Goal: Ask a question

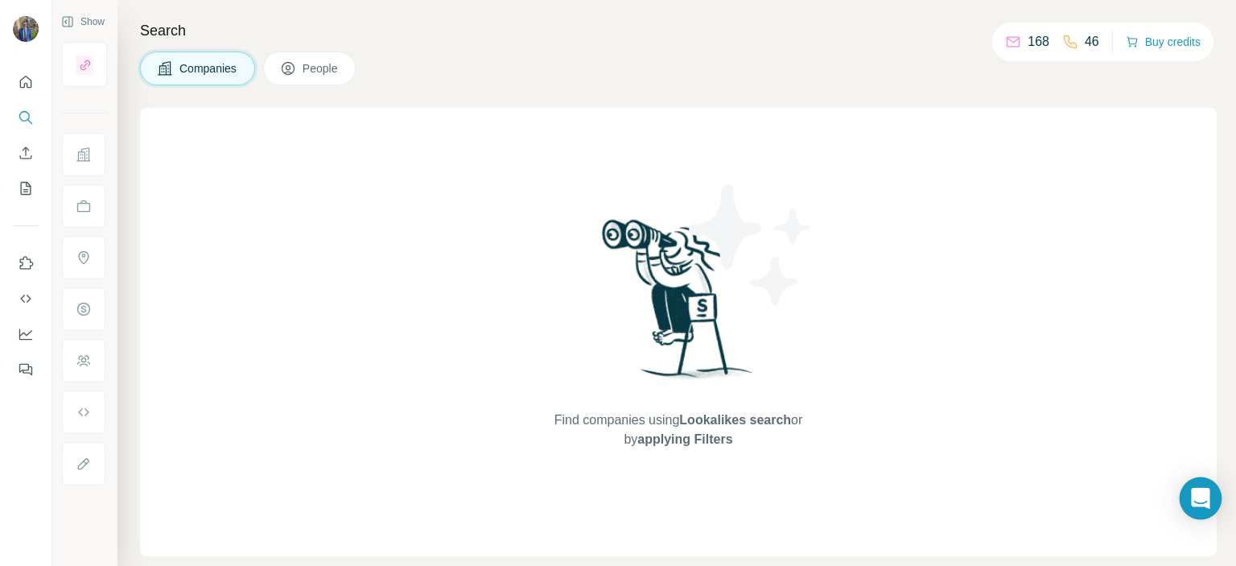
click at [1194, 496] on icon "Open Intercom Messenger" at bounding box center [1200, 498] width 19 height 21
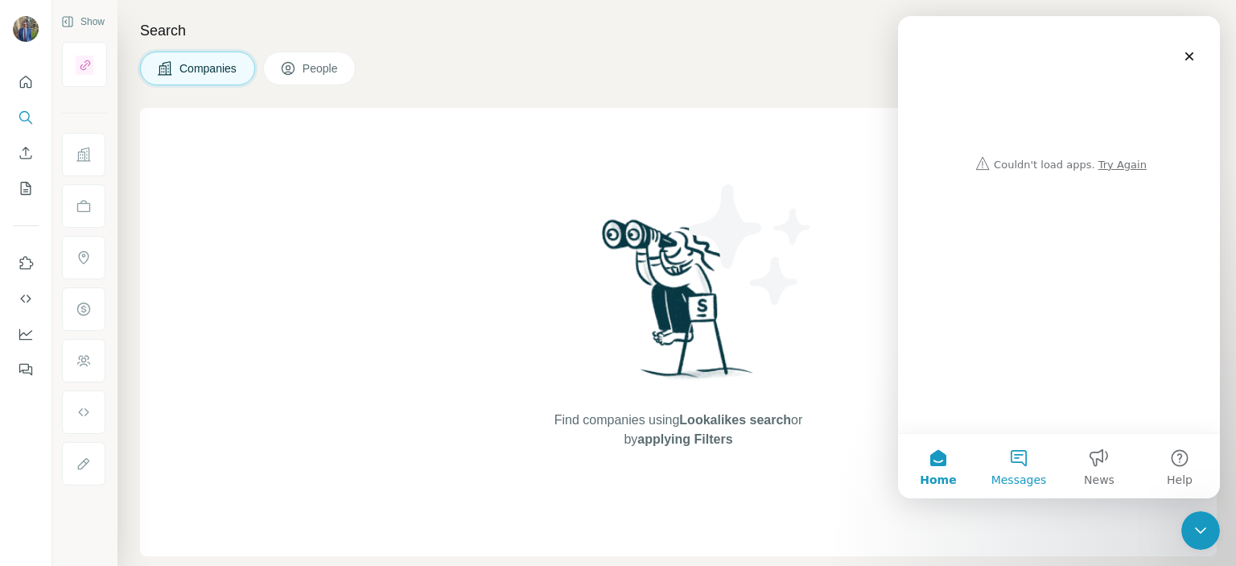
click at [1027, 471] on button "Messages" at bounding box center [1018, 466] width 80 height 64
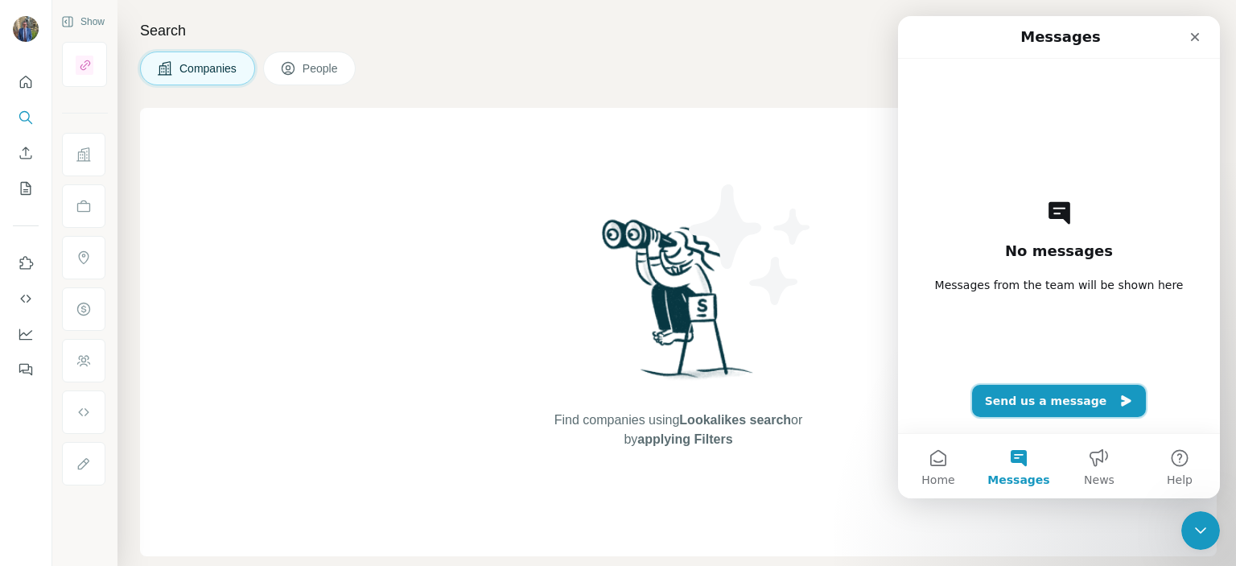
click at [1034, 405] on button "Send us a message" at bounding box center [1059, 401] width 175 height 32
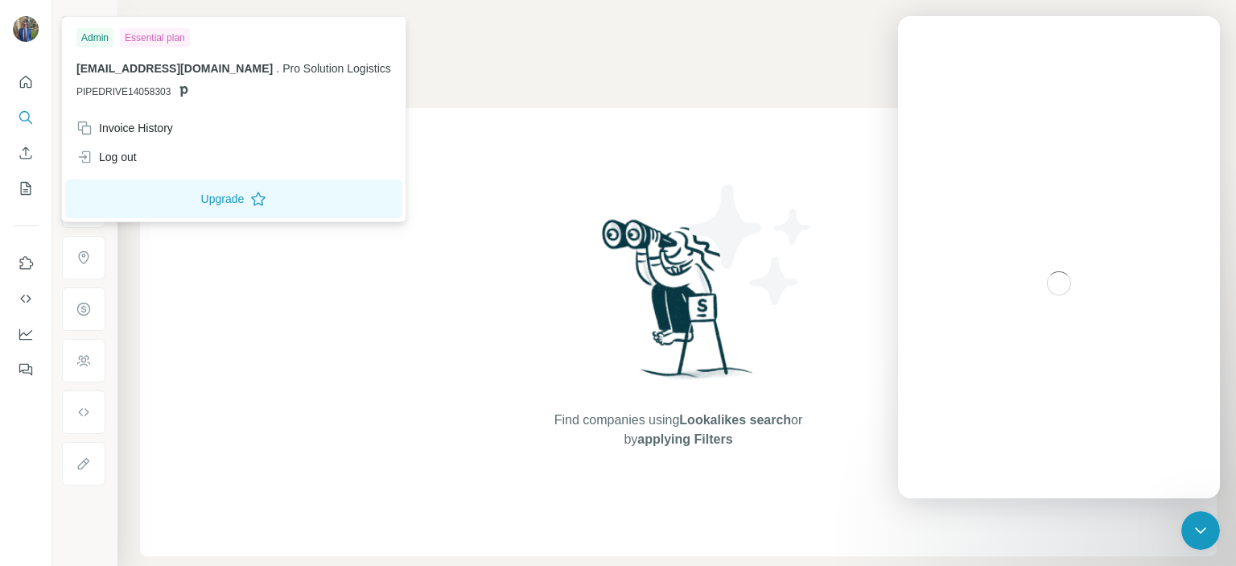
click at [23, 26] on img at bounding box center [26, 29] width 26 height 26
